Goal: Find specific page/section: Find specific page/section

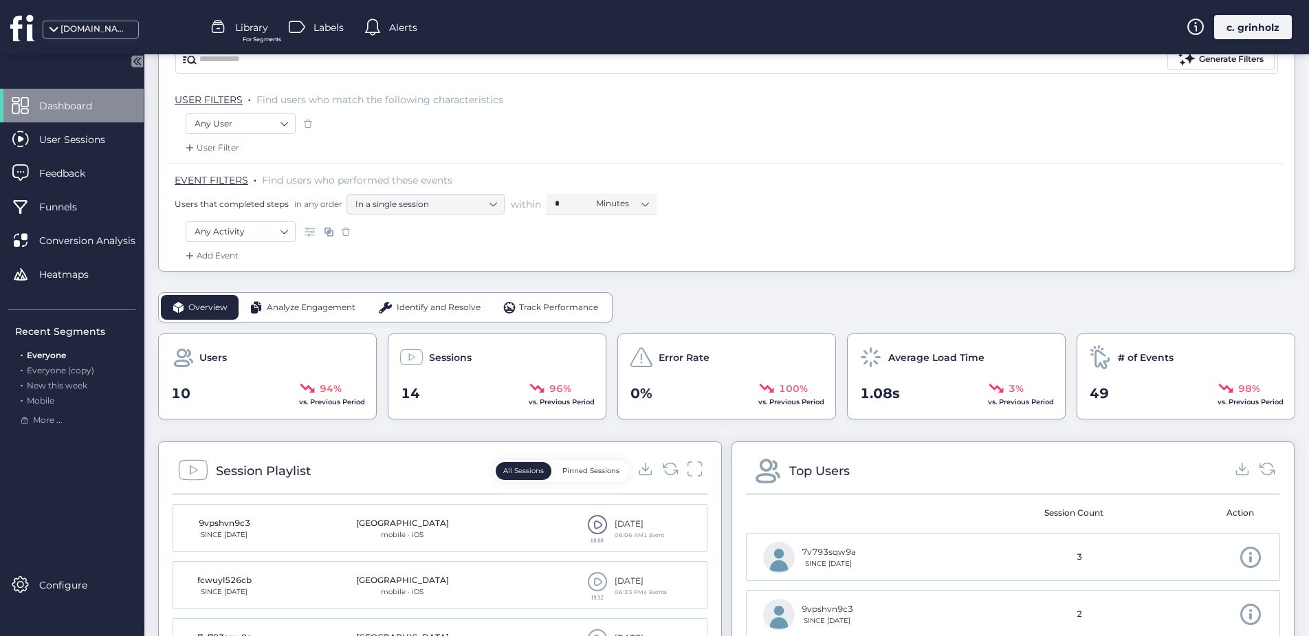
scroll to position [138, 0]
click at [665, 467] on icon at bounding box center [670, 466] width 19 height 19
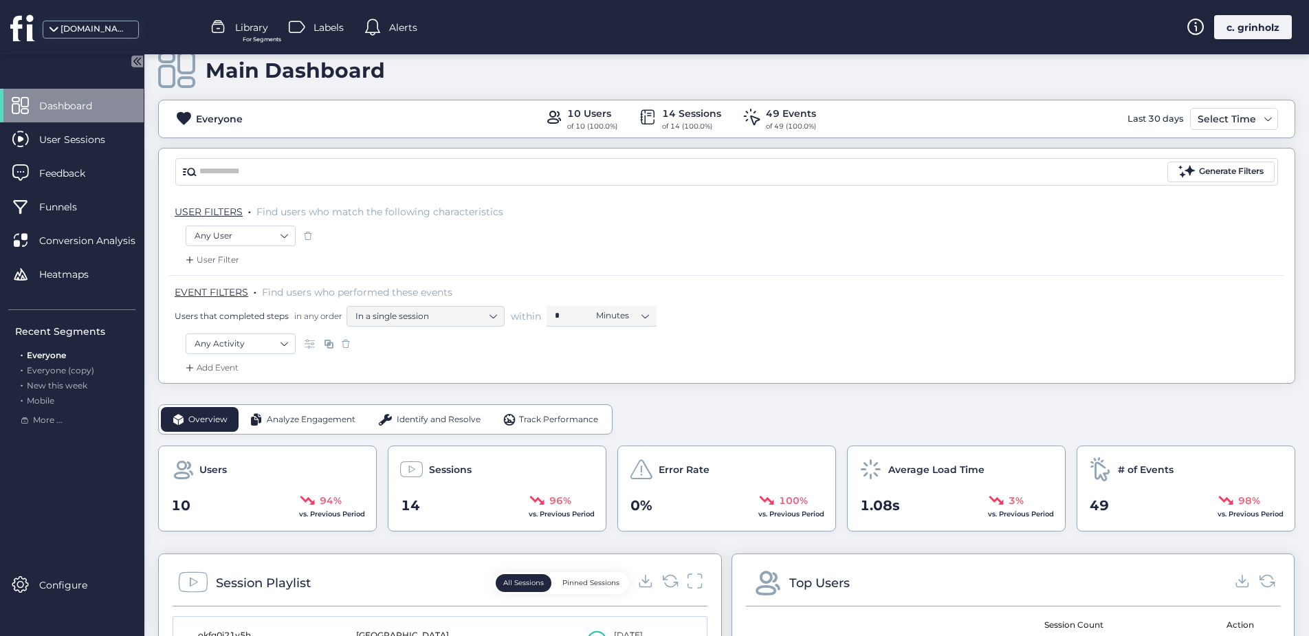
scroll to position [0, 0]
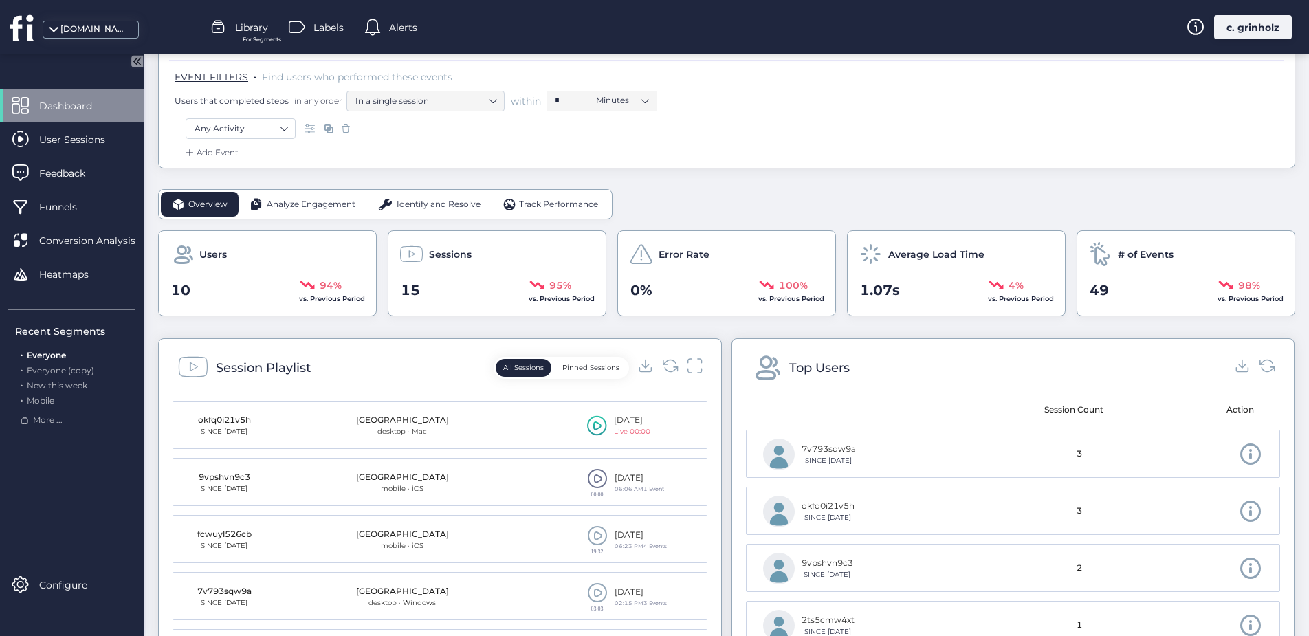
scroll to position [240, 0]
click at [664, 362] on icon at bounding box center [670, 364] width 19 height 19
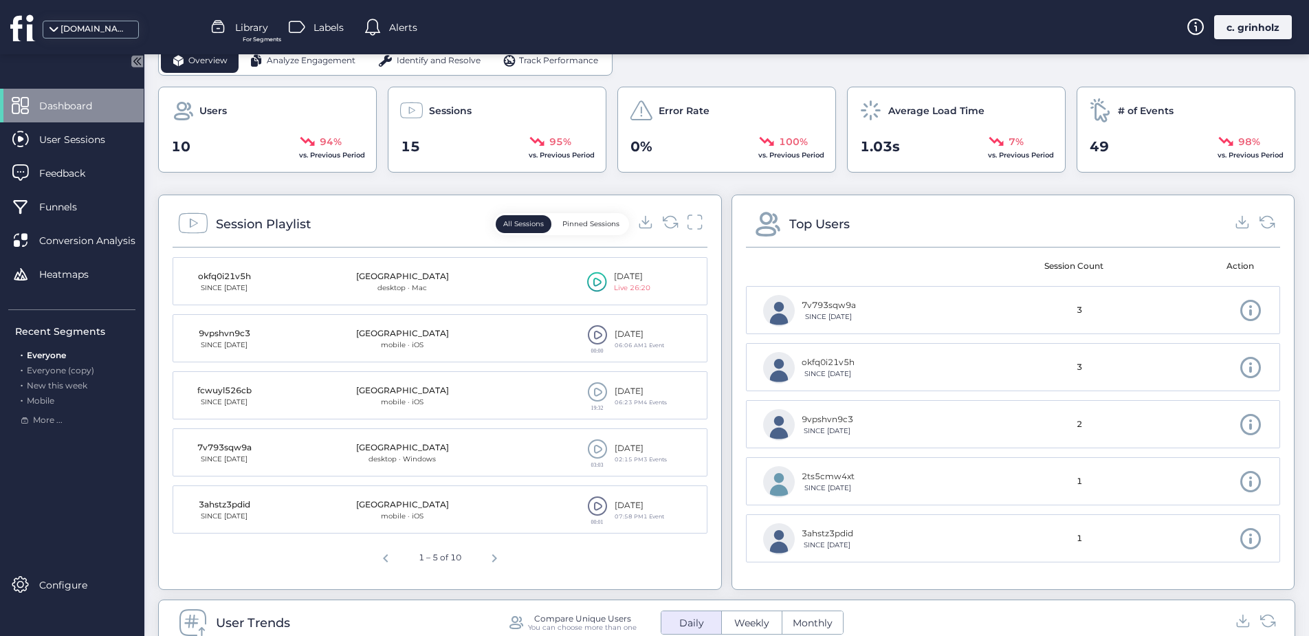
scroll to position [386, 0]
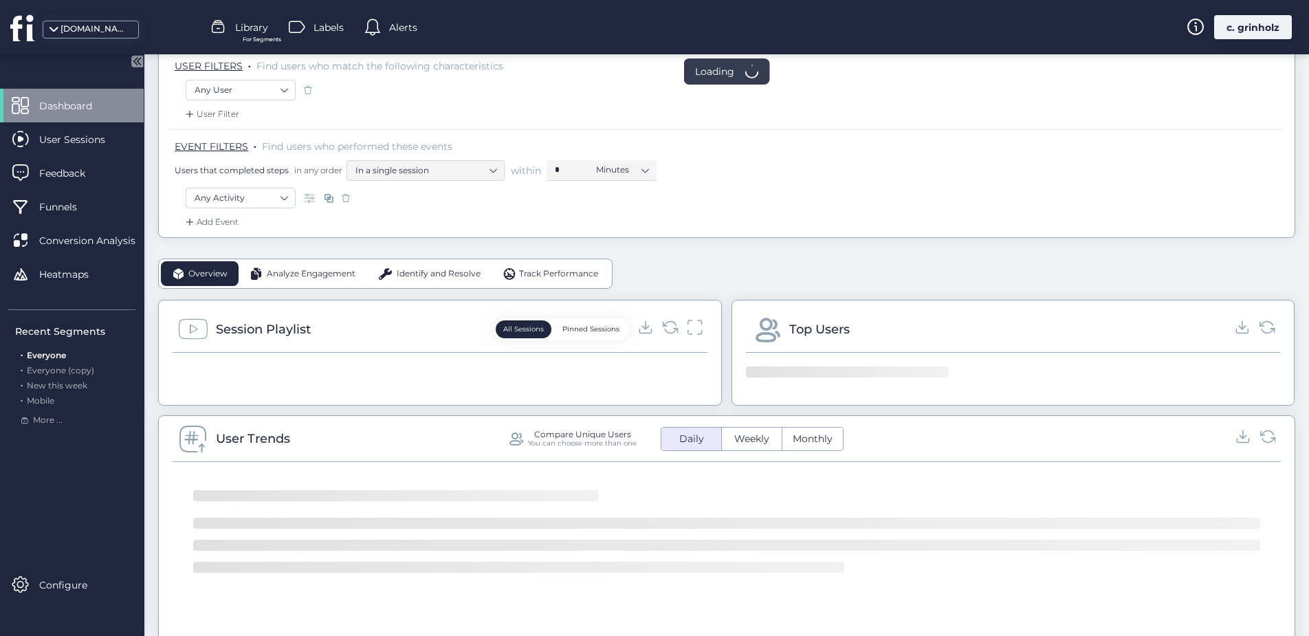
scroll to position [369, 0]
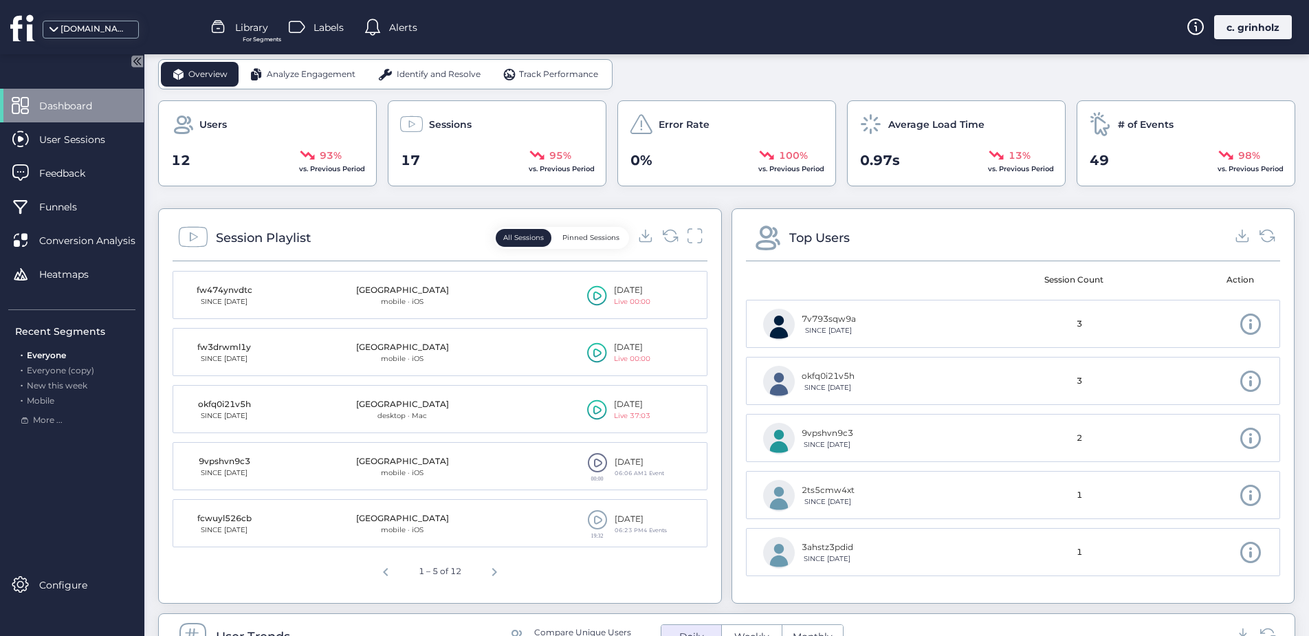
click at [592, 360] on icon at bounding box center [597, 352] width 20 height 21
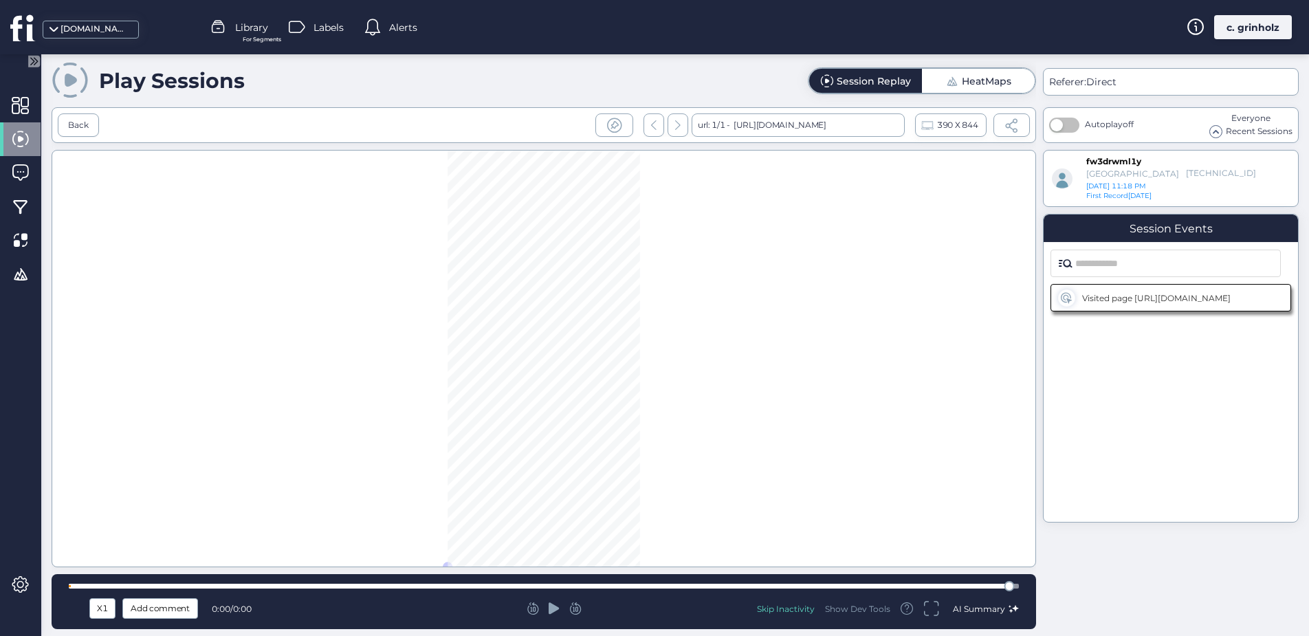
click at [555, 610] on icon at bounding box center [554, 608] width 11 height 12
click at [91, 128] on div "Back" at bounding box center [78, 124] width 41 height 23
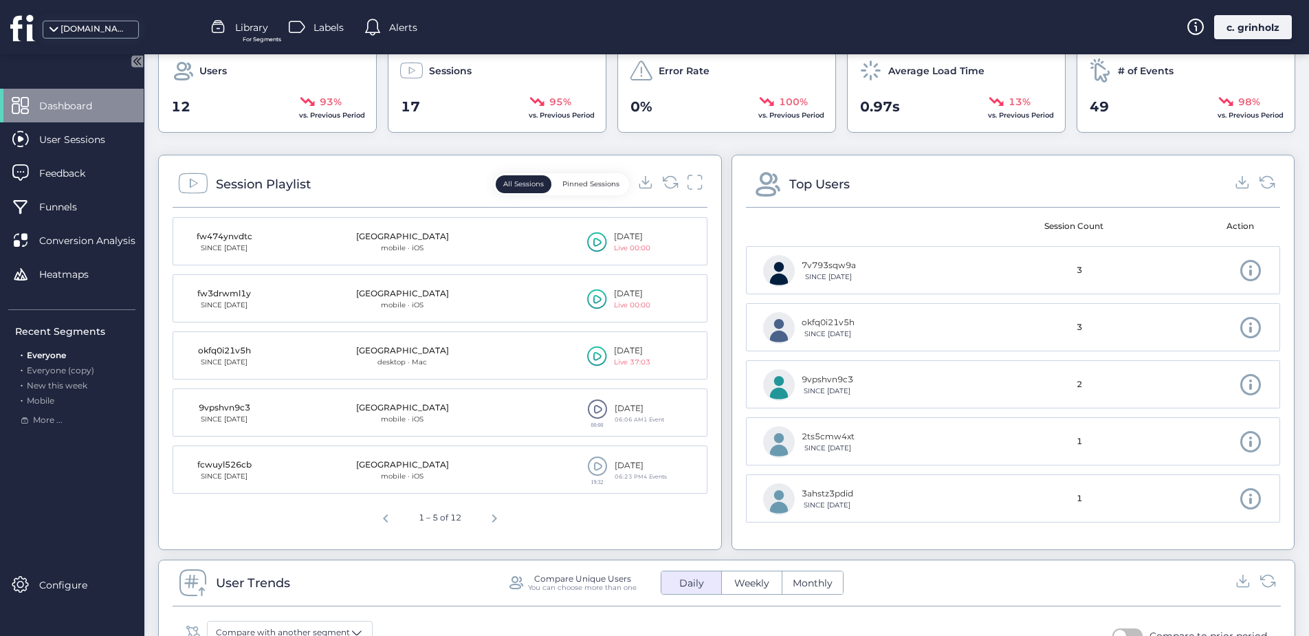
scroll to position [426, 0]
click at [618, 291] on div "[DATE]" at bounding box center [632, 291] width 36 height 13
click at [594, 298] on icon at bounding box center [597, 296] width 8 height 9
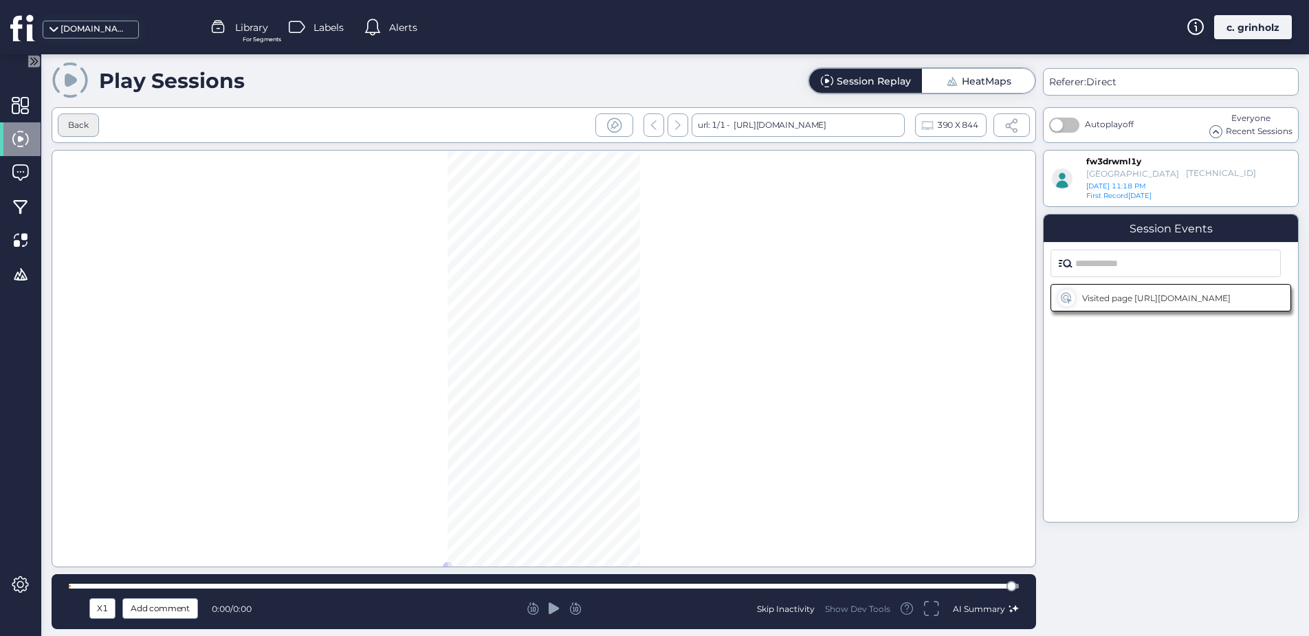
click at [87, 119] on div "Back" at bounding box center [78, 125] width 21 height 13
